Goal: Transaction & Acquisition: Purchase product/service

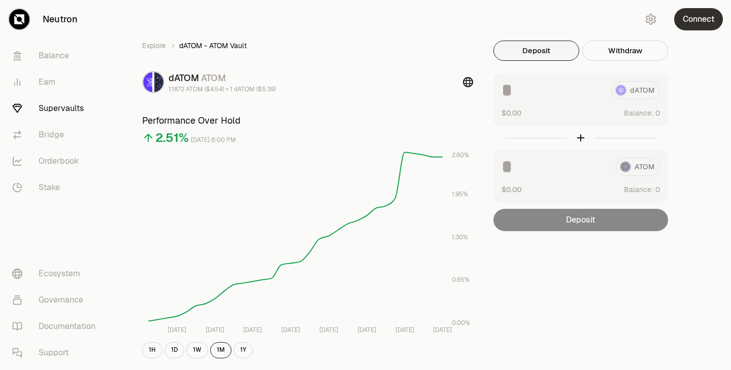
click at [688, 24] on button "Connect" at bounding box center [698, 19] width 49 height 22
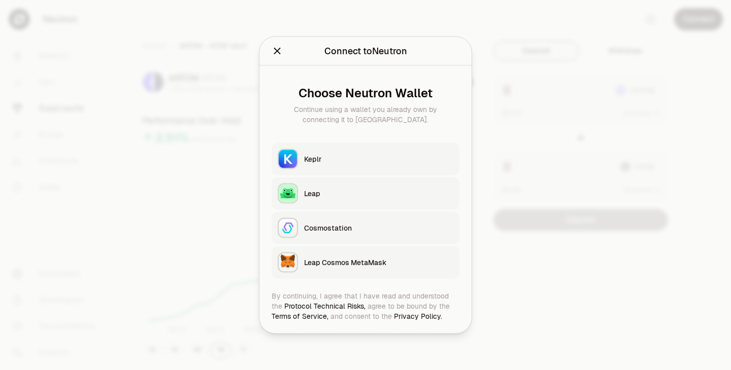
click at [324, 155] on div "Keplr" at bounding box center [378, 159] width 149 height 10
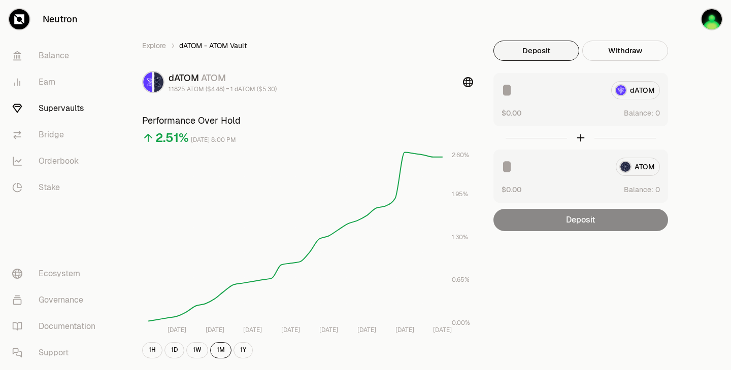
click at [46, 115] on link "Supervaults" at bounding box center [57, 108] width 106 height 26
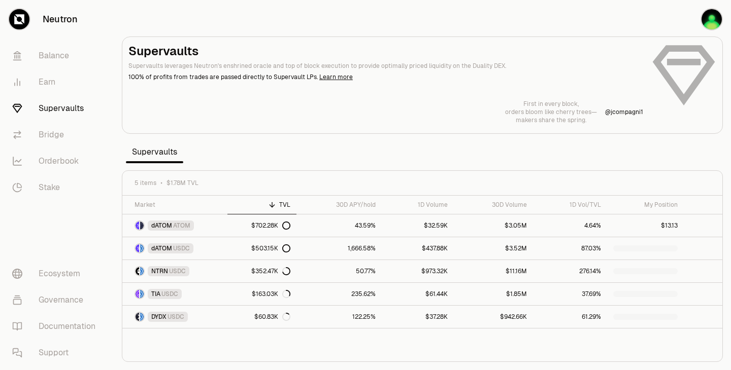
click at [54, 111] on link "Supervaults" at bounding box center [57, 108] width 106 height 26
click at [208, 271] on link "NTRN USDC" at bounding box center [174, 271] width 105 height 22
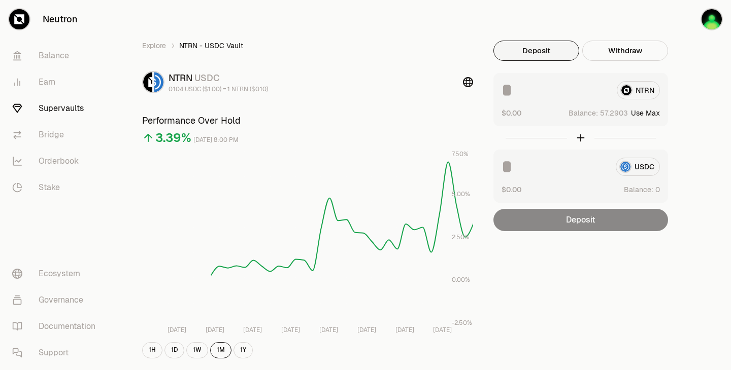
click at [528, 56] on button "Deposit" at bounding box center [536, 51] width 86 height 20
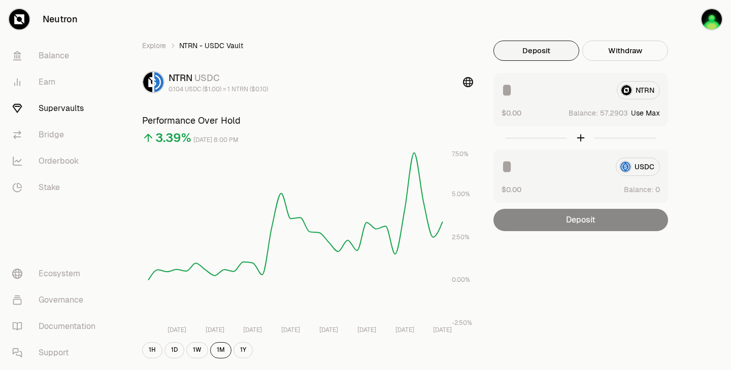
click at [634, 169] on div "USDC" at bounding box center [580, 167] width 158 height 18
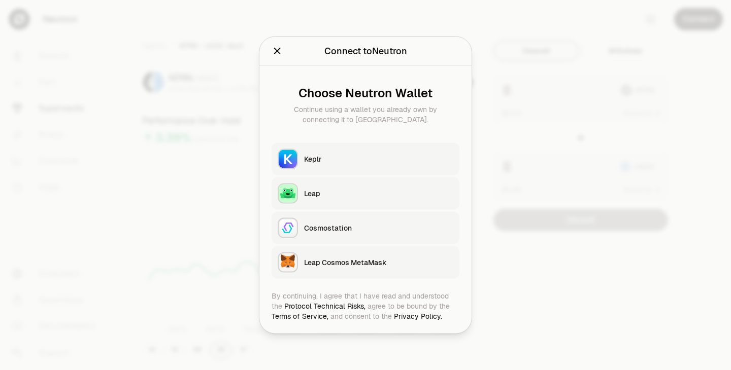
click at [354, 158] on div "Keplr" at bounding box center [378, 159] width 149 height 10
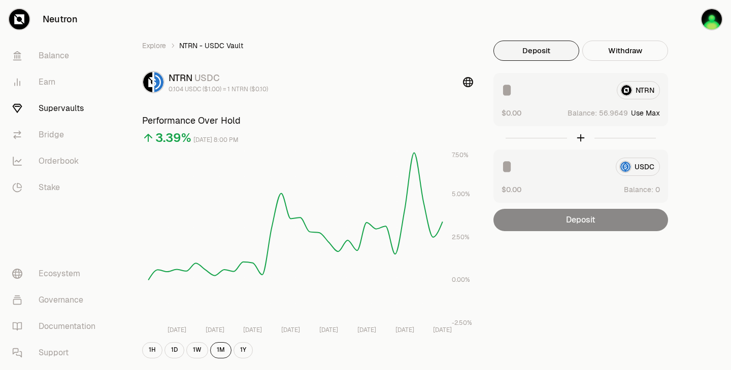
click at [576, 139] on div at bounding box center [580, 137] width 175 height 23
click at [646, 174] on div "USDC" at bounding box center [580, 167] width 158 height 18
click at [514, 48] on button "Deposit" at bounding box center [536, 51] width 86 height 20
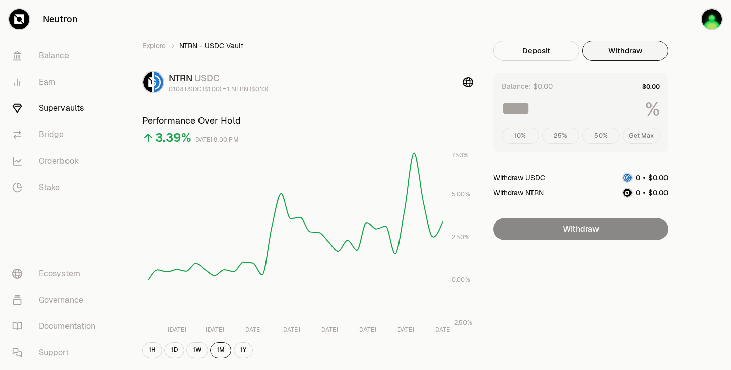
click at [618, 48] on button "Withdraw" at bounding box center [625, 51] width 86 height 20
click at [564, 46] on button "Deposit" at bounding box center [536, 51] width 86 height 20
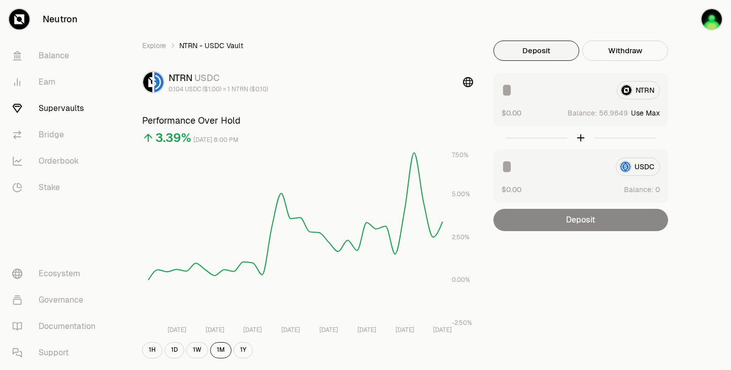
click at [638, 165] on div "USDC" at bounding box center [580, 167] width 158 height 18
click at [584, 136] on div at bounding box center [580, 137] width 175 height 23
click at [652, 93] on div "NTRN" at bounding box center [580, 90] width 158 height 18
click at [649, 112] on button "Use Max" at bounding box center [645, 113] width 29 height 10
type input "********"
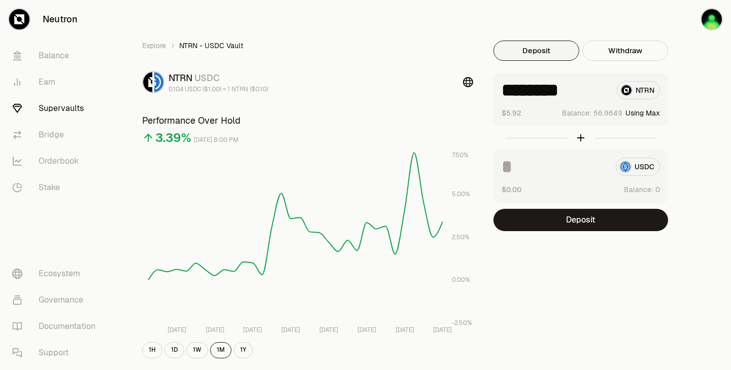
click at [640, 113] on button "Using Max" at bounding box center [642, 113] width 35 height 10
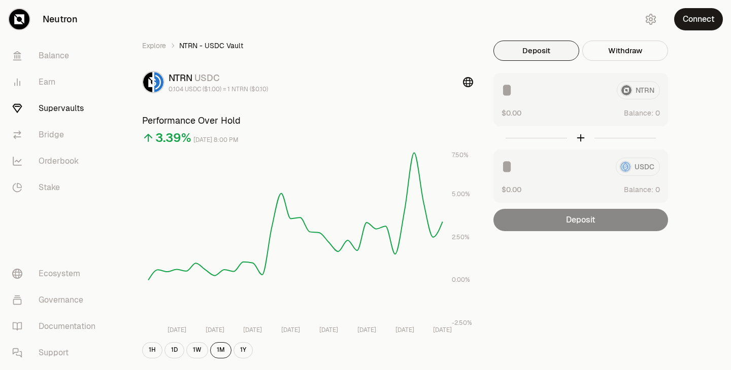
click at [693, 23] on button "Connect" at bounding box center [698, 19] width 49 height 22
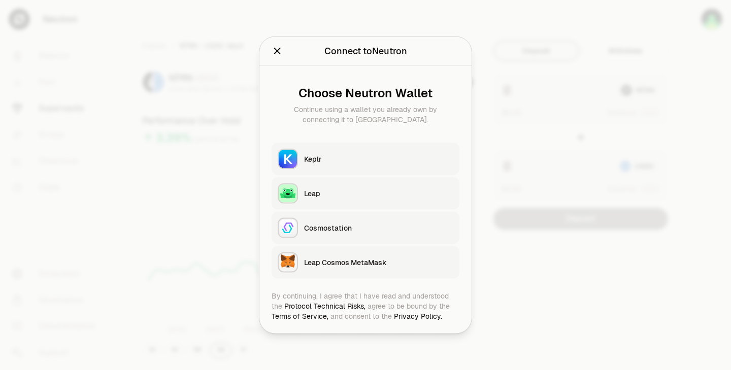
click at [318, 165] on button "Keplr" at bounding box center [365, 159] width 188 height 32
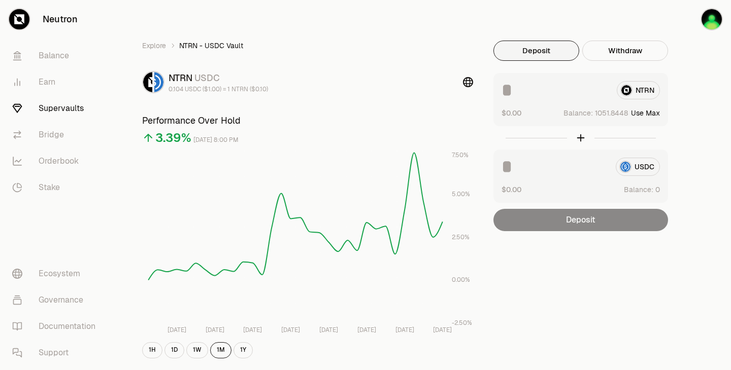
click at [507, 94] on input at bounding box center [554, 90] width 107 height 18
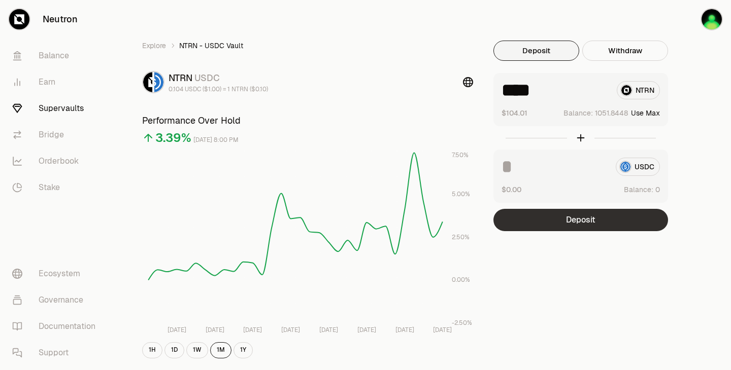
type input "****"
click at [544, 226] on button "Deposit" at bounding box center [580, 220] width 175 height 22
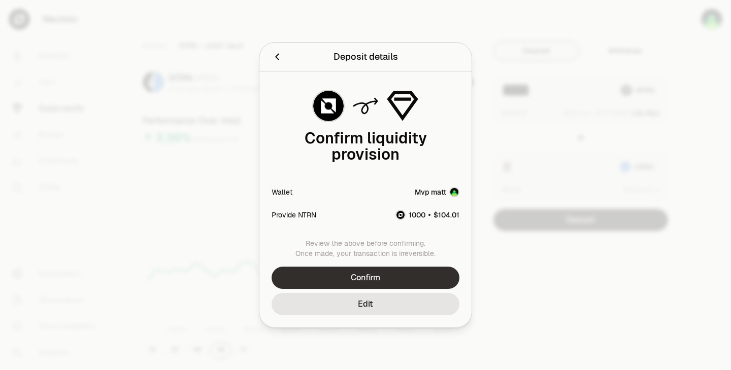
click at [399, 275] on button "Confirm" at bounding box center [365, 278] width 188 height 22
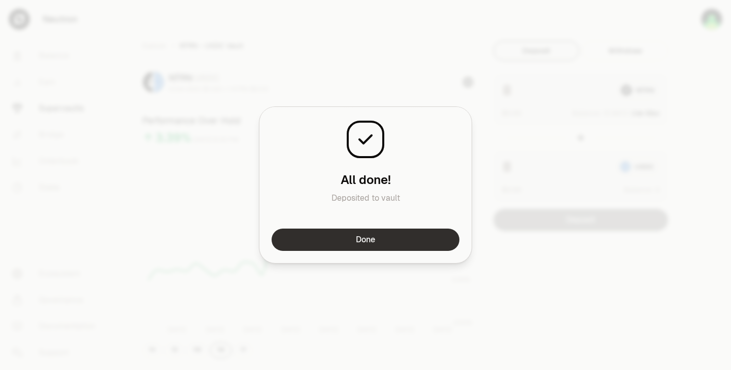
click at [416, 235] on button "Done" at bounding box center [365, 240] width 188 height 22
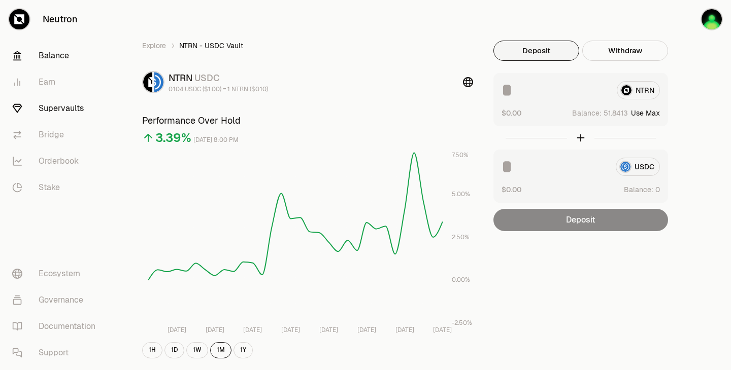
click at [65, 56] on link "Balance" at bounding box center [57, 56] width 106 height 26
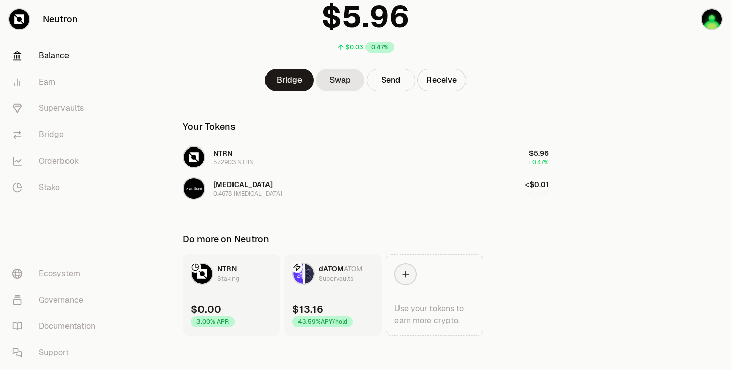
scroll to position [87, 0]
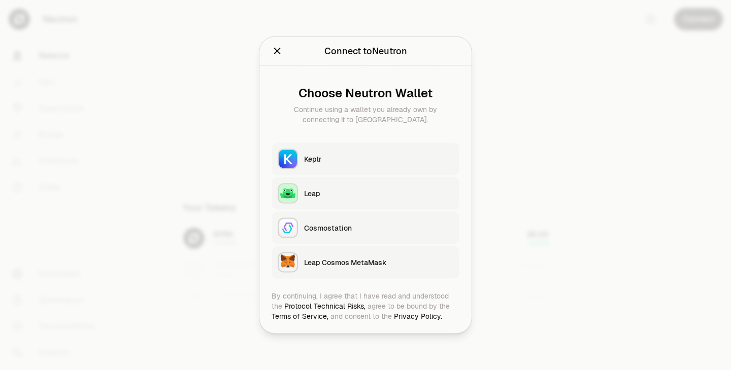
scroll to position [87, 0]
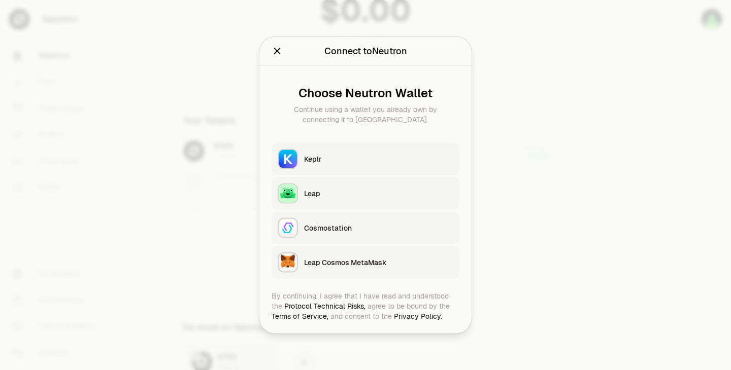
click at [346, 155] on div "Keplr" at bounding box center [378, 159] width 149 height 10
